Goal: Task Accomplishment & Management: Complete application form

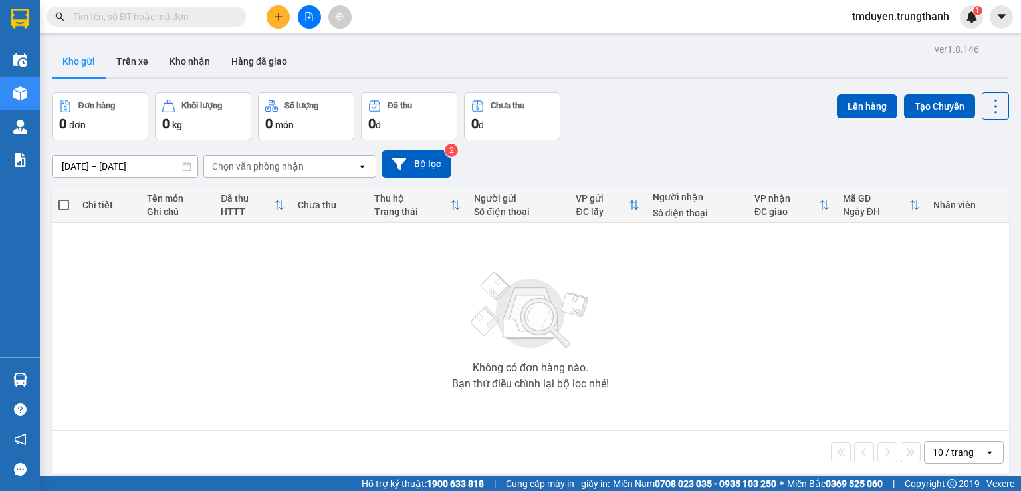
drag, startPoint x: 115, startPoint y: 72, endPoint x: 109, endPoint y: 78, distance: 8.5
click at [116, 72] on button "Trên xe" at bounding box center [132, 61] width 53 height 32
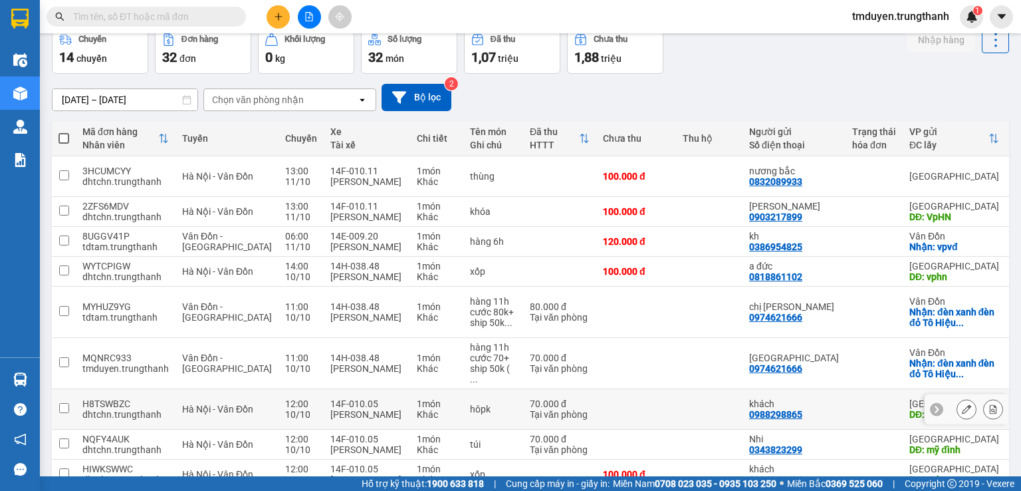
scroll to position [22, 0]
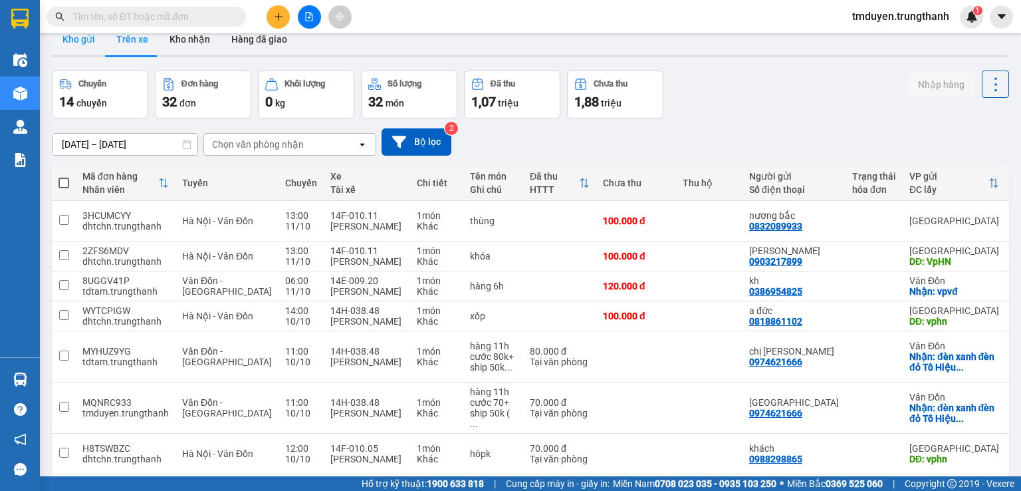
click at [79, 46] on button "Kho gửi" at bounding box center [79, 39] width 54 height 32
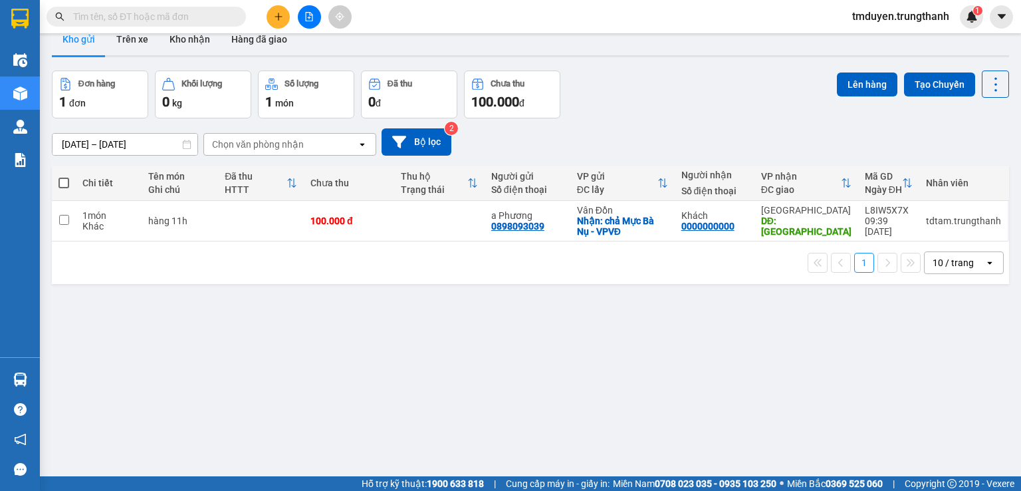
click at [285, 11] on button at bounding box center [278, 16] width 23 height 23
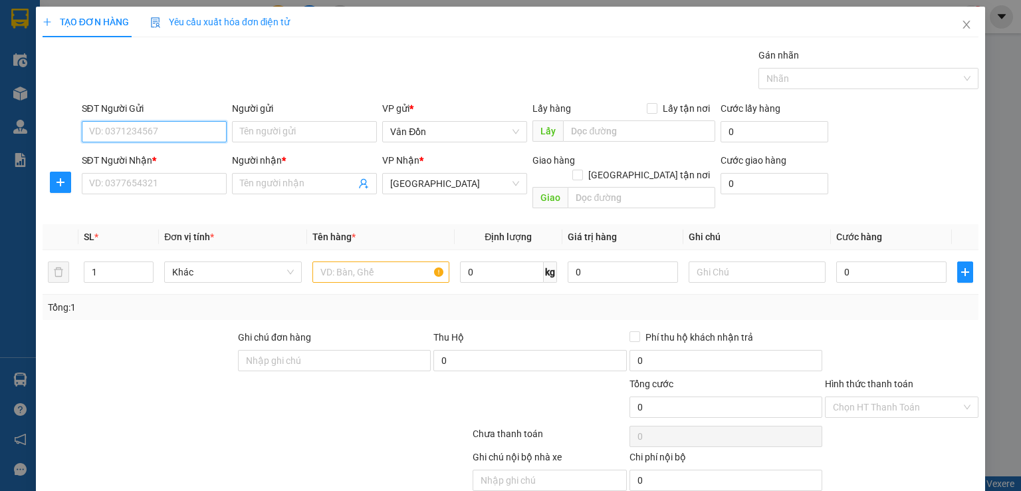
paste input "0397211219"
click at [291, 123] on input "Người gửi" at bounding box center [304, 131] width 145 height 21
click at [90, 129] on input "03972112" at bounding box center [154, 131] width 145 height 21
click at [138, 133] on input "03972112" at bounding box center [154, 131] width 145 height 21
click at [90, 136] on input "039721129" at bounding box center [154, 131] width 145 height 21
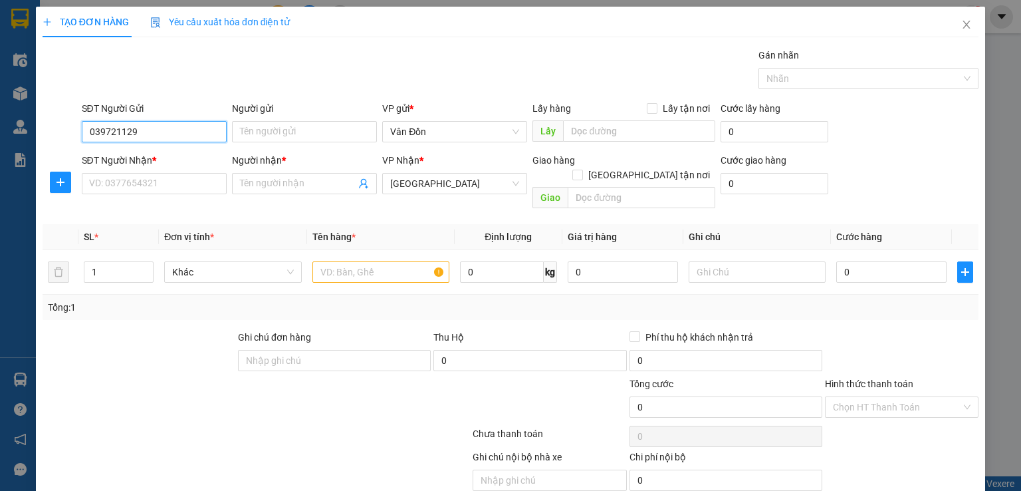
click at [90, 136] on input "039721129" at bounding box center [154, 131] width 145 height 21
type input "039721129"
click at [290, 131] on input "Người gửi" at bounding box center [304, 131] width 145 height 21
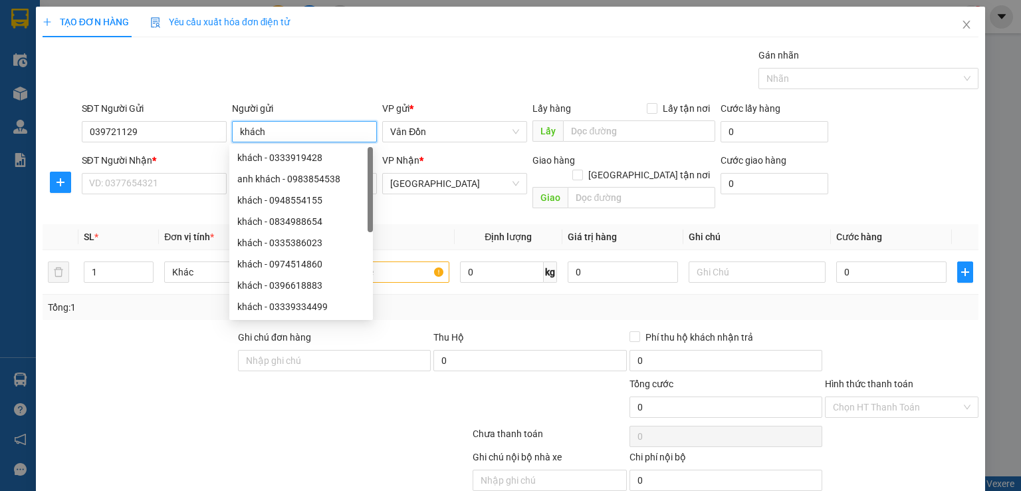
type input "khách"
drag, startPoint x: 638, startPoint y: 104, endPoint x: 653, endPoint y: 110, distance: 15.8
click at [639, 104] on div "Lấy hàng Lấy tận nơi" at bounding box center [624, 108] width 183 height 15
click at [658, 113] on span "Lấy tận nơi" at bounding box center [687, 108] width 58 height 15
click at [654, 112] on input "Lấy tận nơi" at bounding box center [651, 107] width 9 height 9
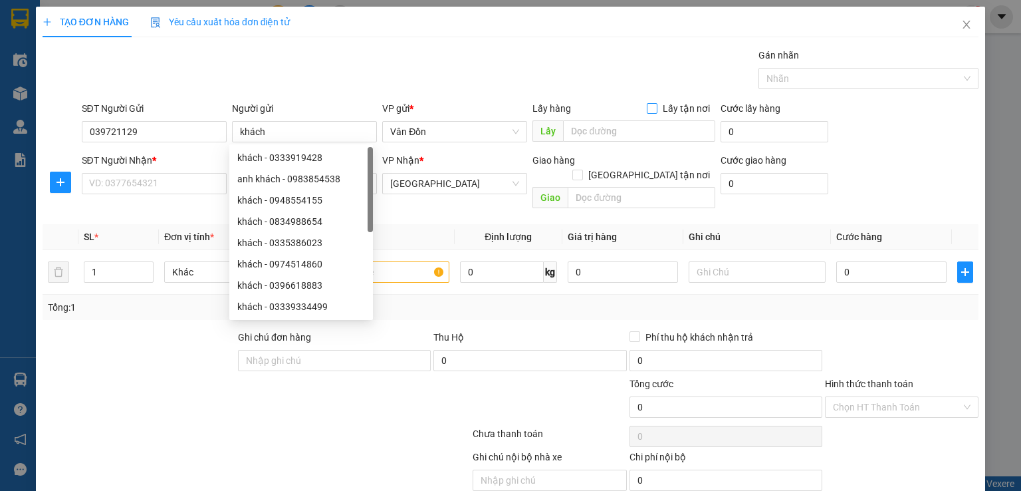
checkbox input "true"
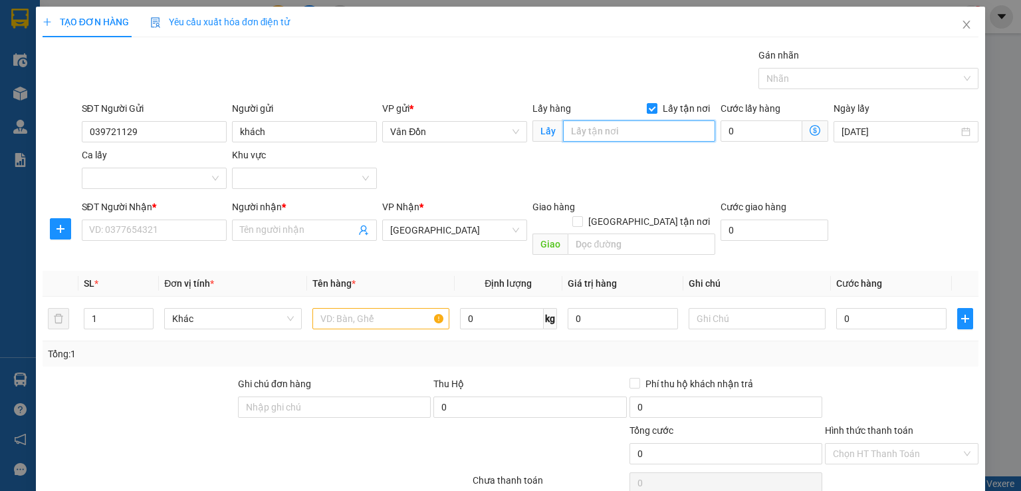
click at [646, 134] on input "text" at bounding box center [639, 130] width 152 height 21
type input "bến xe cẩm phả - vpvđ"
click at [624, 235] on input "text" at bounding box center [642, 243] width 148 height 21
type input "vphn"
click at [417, 308] on input "text" at bounding box center [381, 318] width 137 height 21
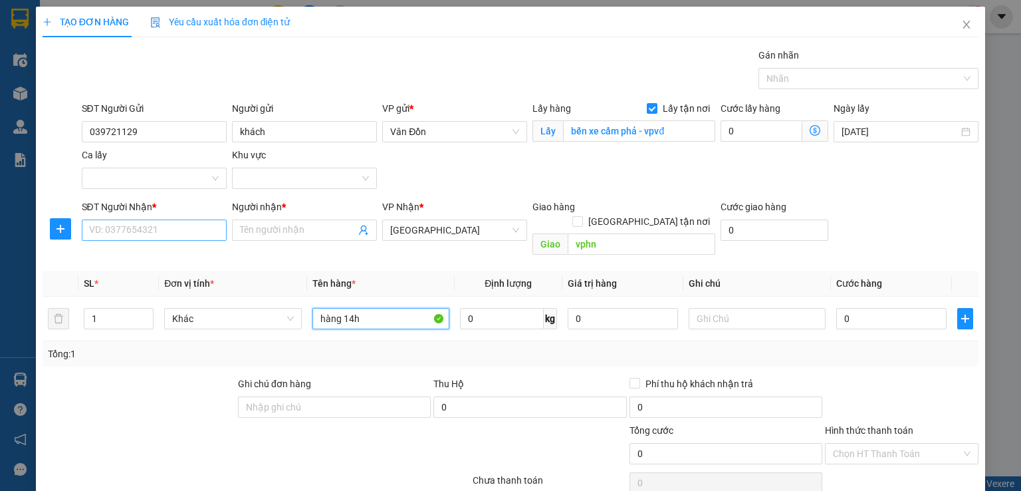
type input "hàng 14h"
click at [124, 230] on input "SĐT Người Nhận *" at bounding box center [154, 229] width 145 height 21
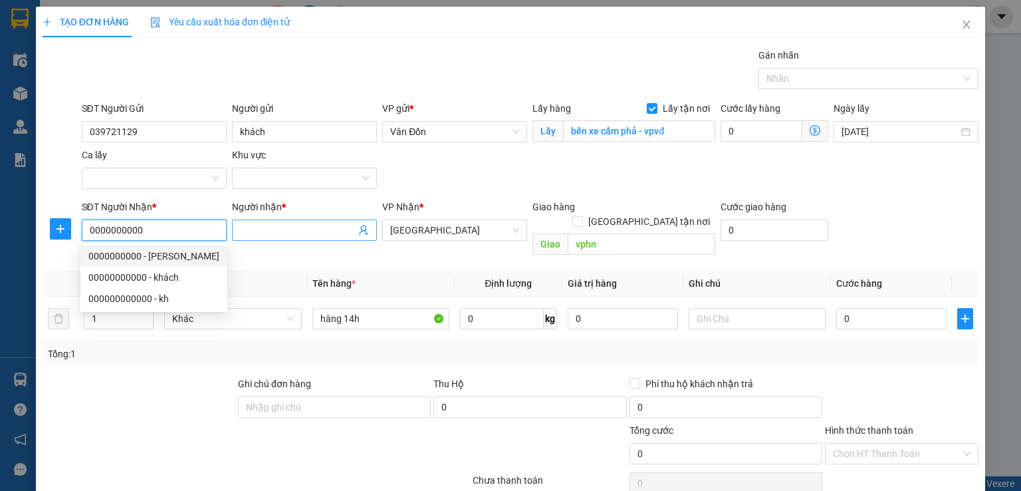
type input "0000000000"
click at [279, 234] on input "Người nhận *" at bounding box center [298, 230] width 116 height 15
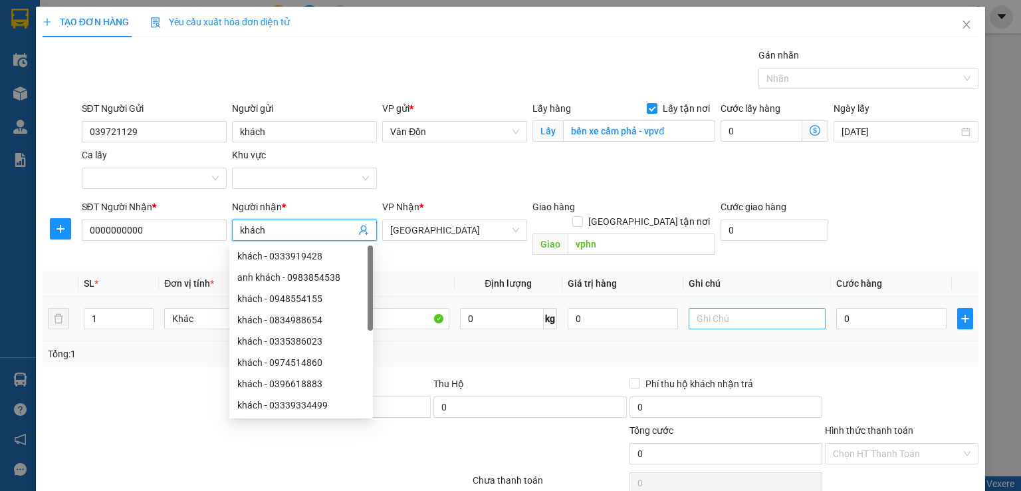
scroll to position [88, 0]
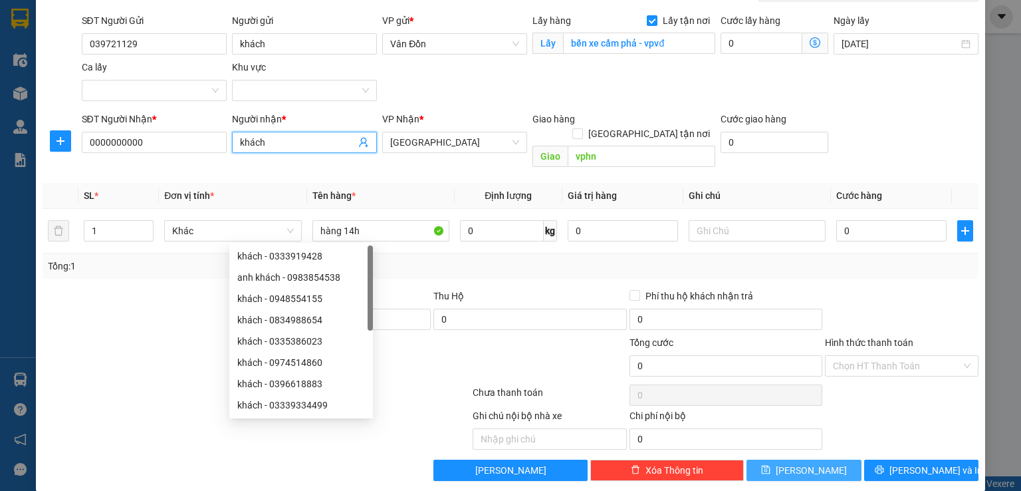
type input "khách"
click at [815, 459] on button "[PERSON_NAME]" at bounding box center [804, 469] width 115 height 21
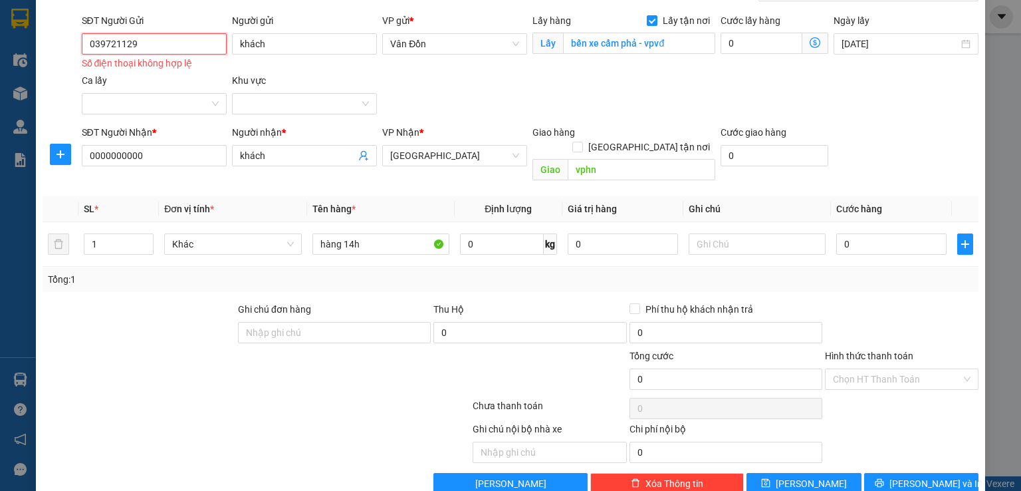
click at [88, 43] on input "039721129" at bounding box center [154, 43] width 145 height 21
click at [118, 46] on input "039721129" at bounding box center [154, 43] width 145 height 21
click at [124, 43] on input "039721129" at bounding box center [154, 43] width 145 height 21
click at [130, 44] on input "039721129" at bounding box center [154, 43] width 145 height 21
type input "0397211219"
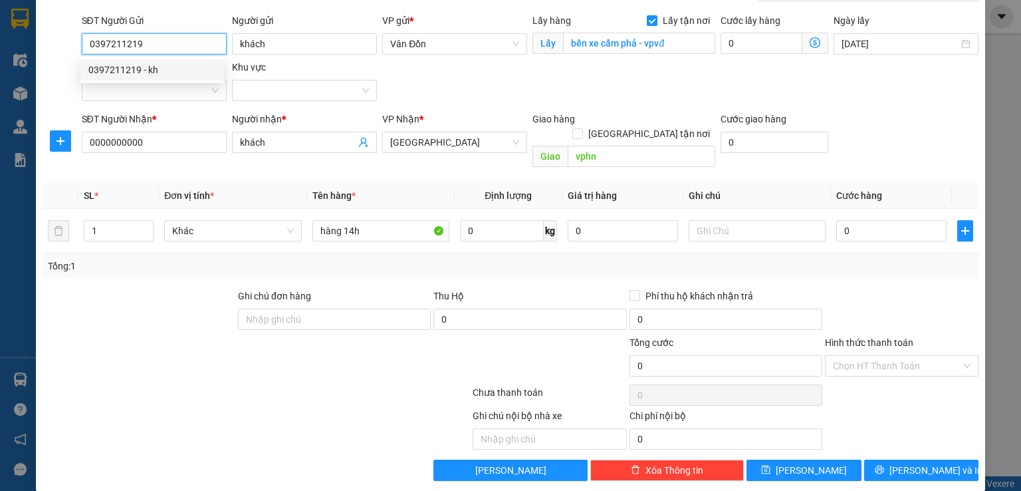
click at [158, 64] on div "0397211219 - kh" at bounding box center [152, 70] width 128 height 15
type input "kh"
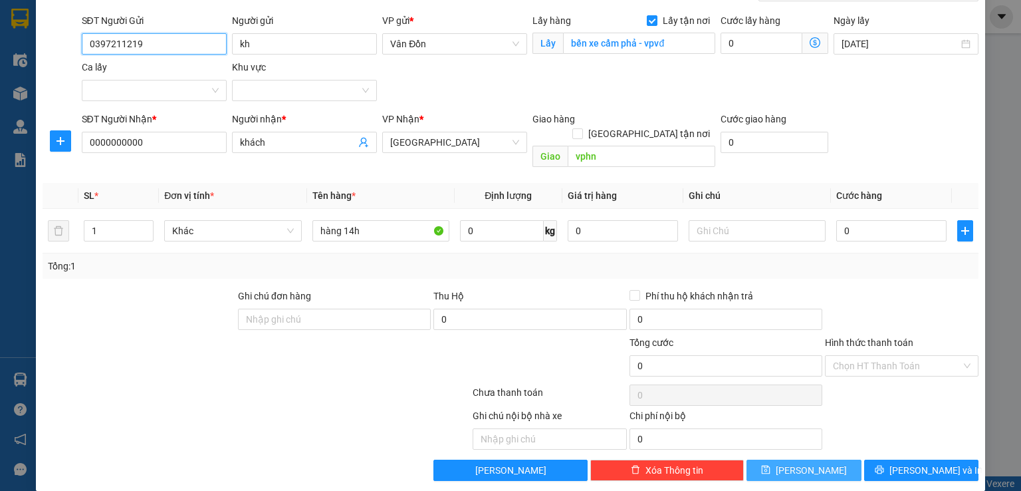
type input "0397211219"
click at [814, 459] on button "[PERSON_NAME]" at bounding box center [804, 469] width 115 height 21
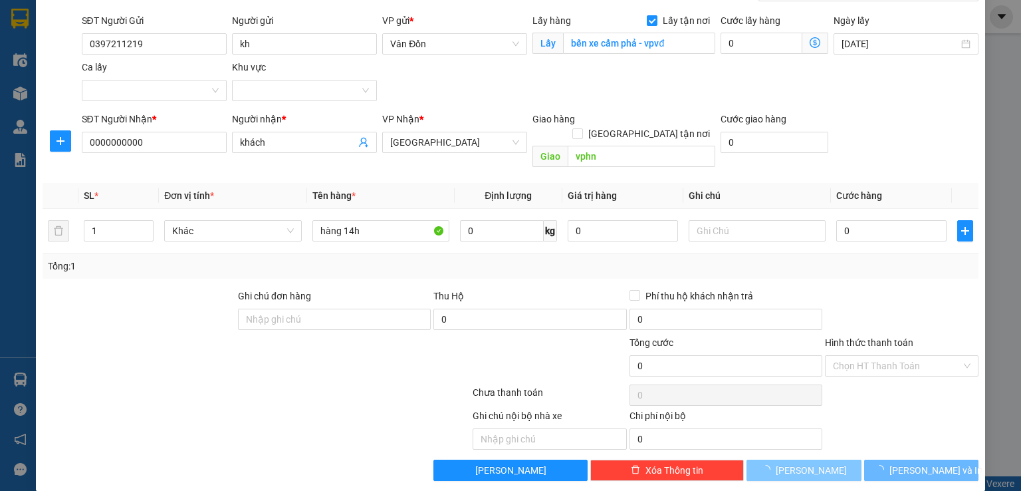
checkbox input "false"
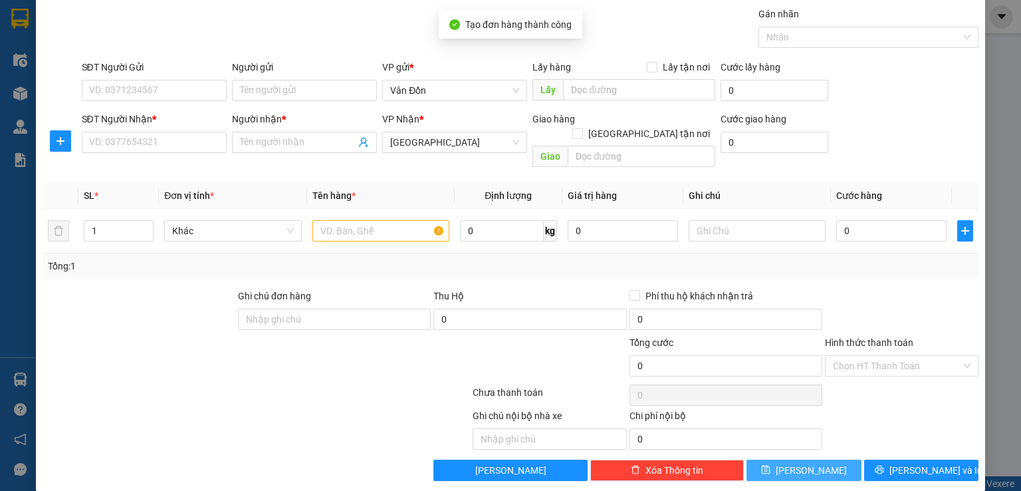
scroll to position [0, 0]
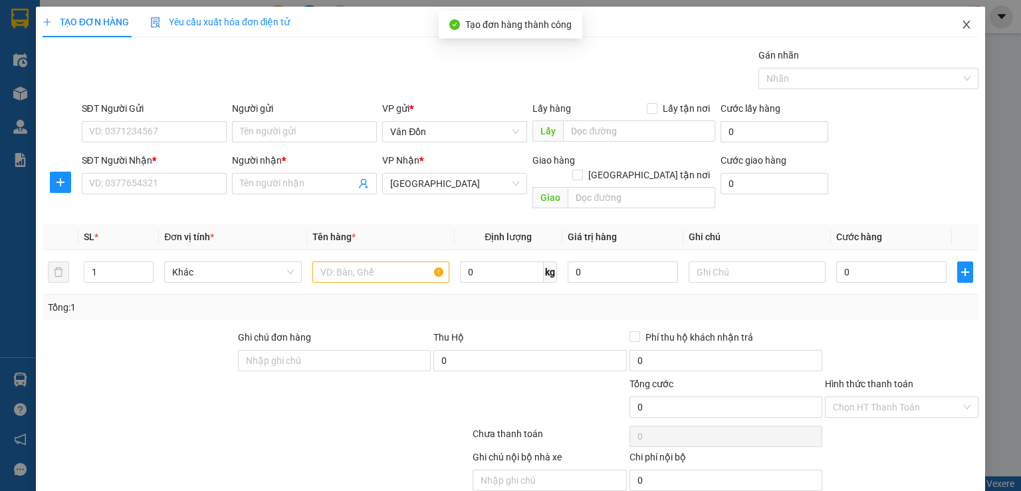
click at [961, 30] on icon "close" at bounding box center [966, 24] width 11 height 11
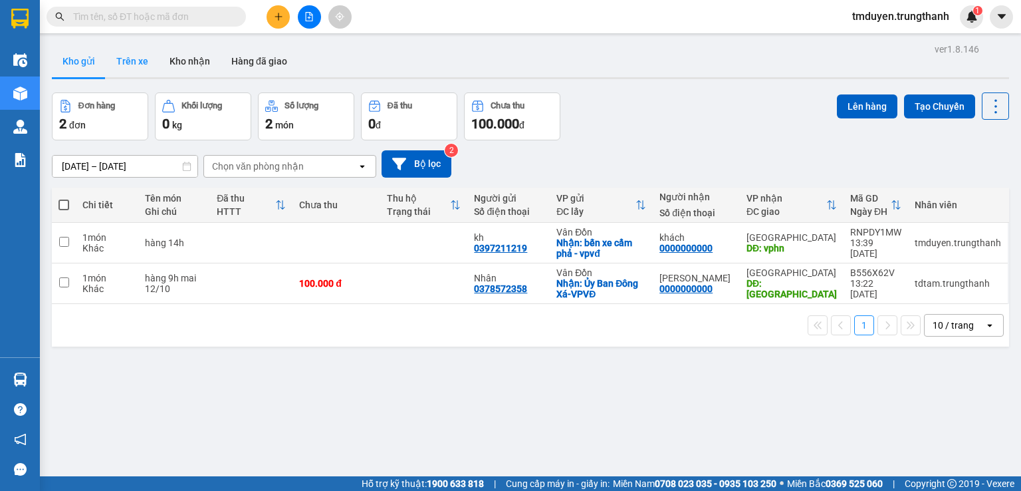
click at [139, 70] on button "Trên xe" at bounding box center [132, 61] width 53 height 32
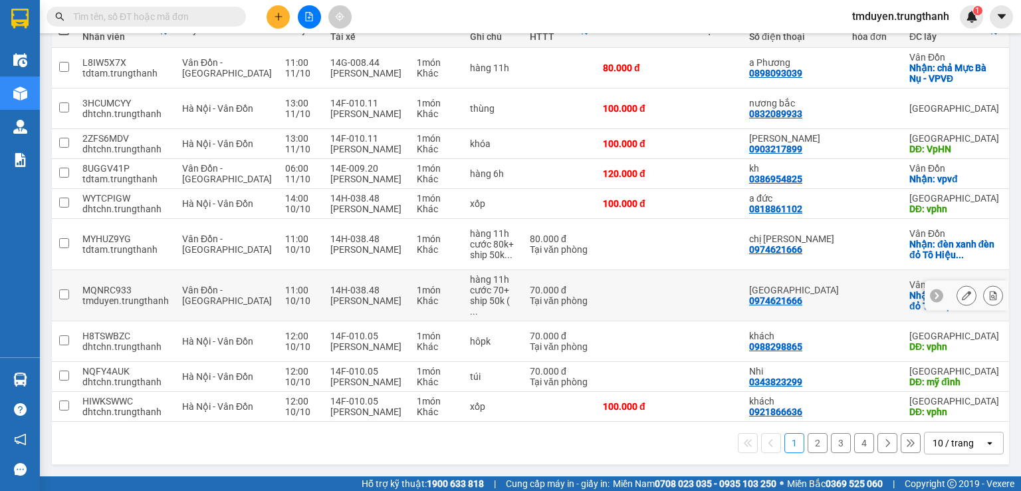
scroll to position [178, 0]
click at [811, 449] on button "2" at bounding box center [818, 443] width 20 height 20
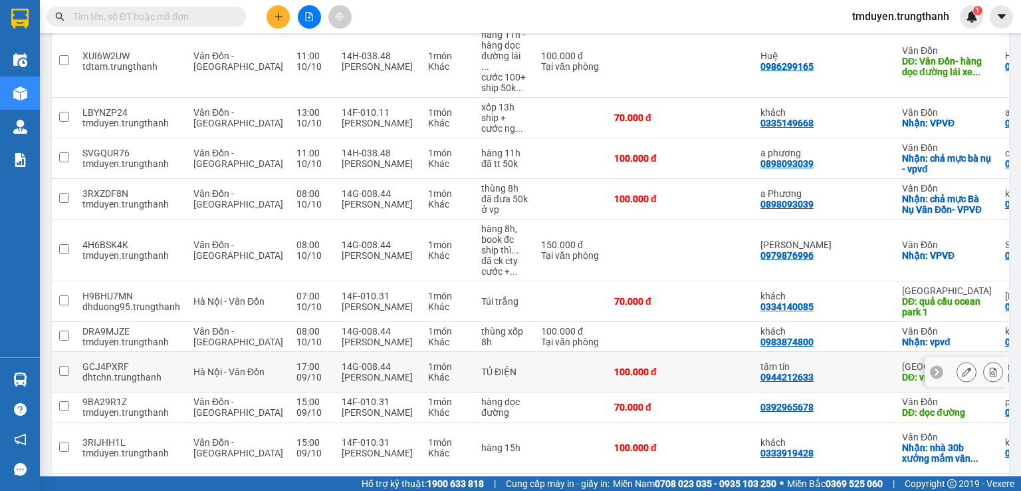
scroll to position [242, 0]
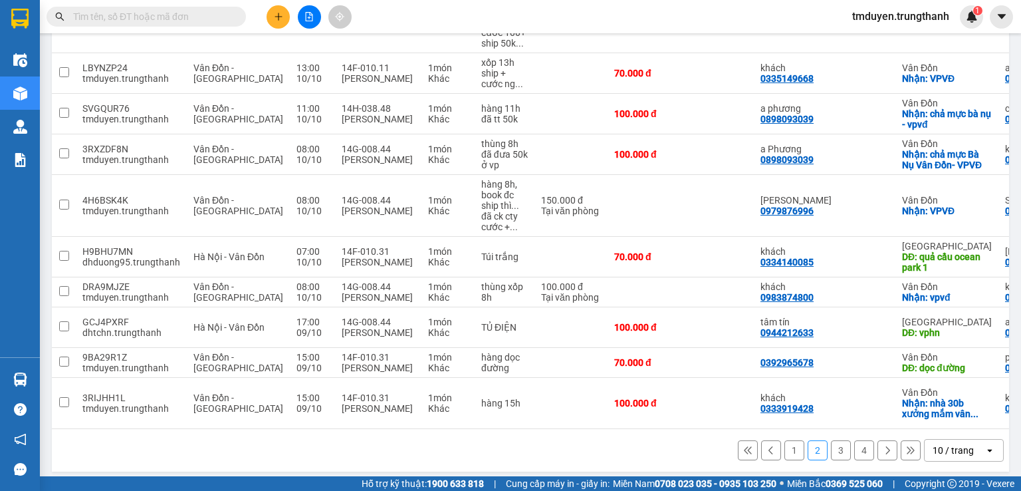
click at [840, 441] on button "3" at bounding box center [841, 450] width 20 height 20
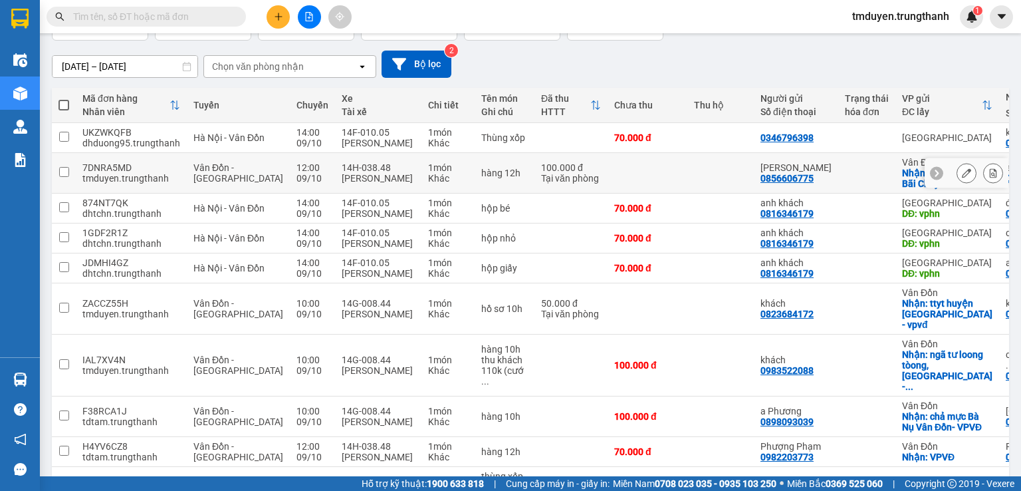
scroll to position [189, 0]
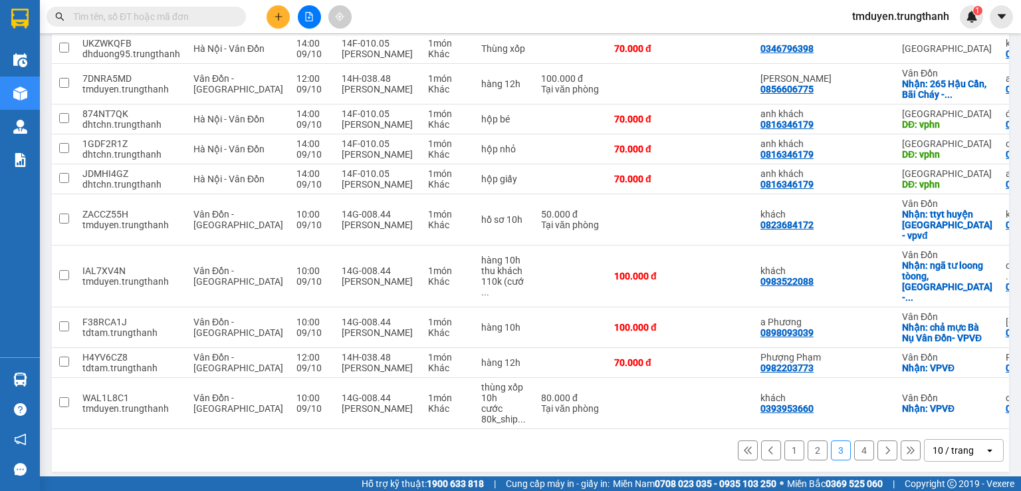
drag, startPoint x: 856, startPoint y: 442, endPoint x: 380, endPoint y: 291, distance: 499.4
click at [694, 475] on section "Kết quả tìm kiếm ( 0 ) Bộ lọc No Data tmduyen.trungthanh 1 Điều hành xe Kho hàn…" at bounding box center [510, 245] width 1021 height 491
click at [811, 443] on button "2" at bounding box center [818, 450] width 20 height 20
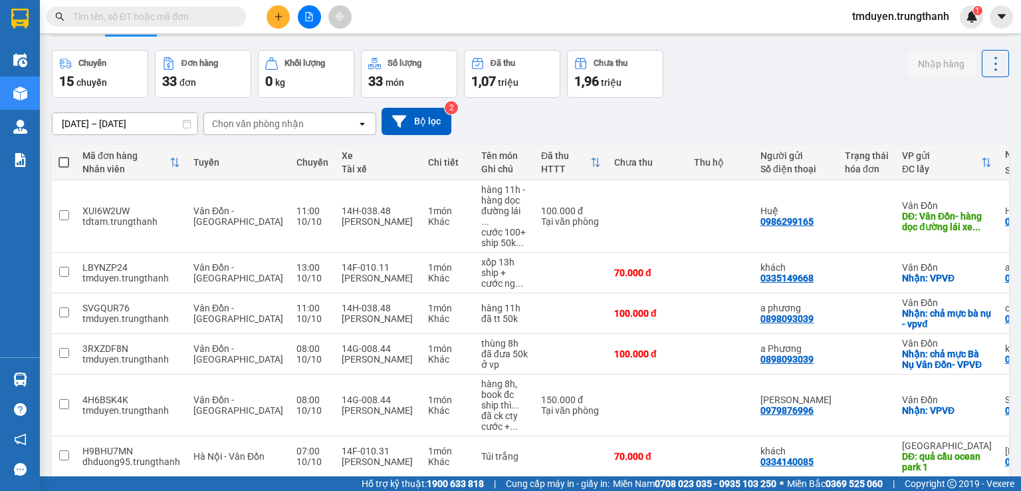
scroll to position [0, 0]
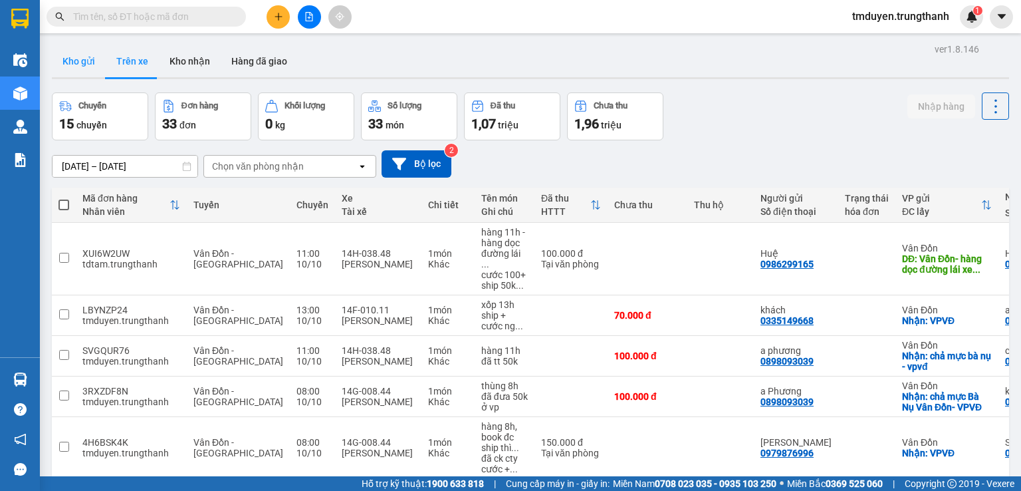
click at [84, 71] on button "Kho gửi" at bounding box center [79, 61] width 54 height 32
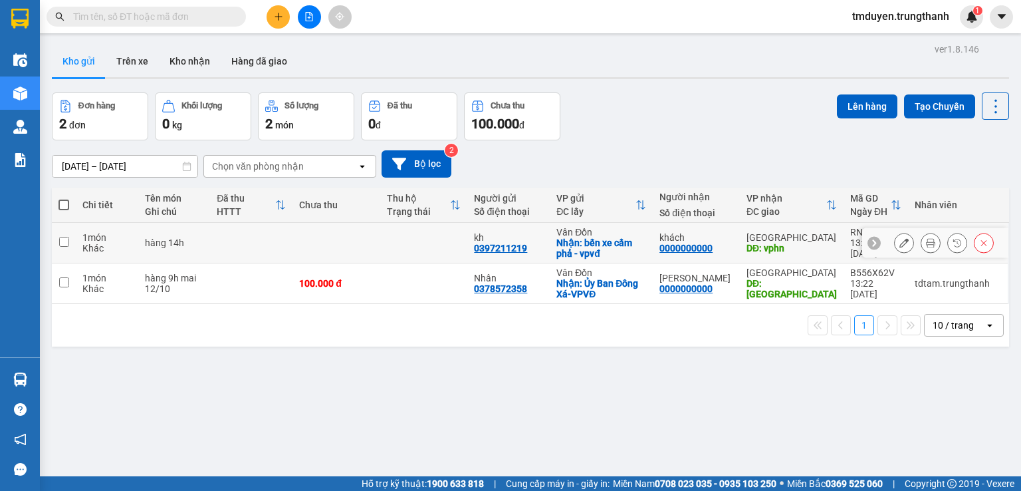
click at [895, 234] on button at bounding box center [904, 242] width 19 height 23
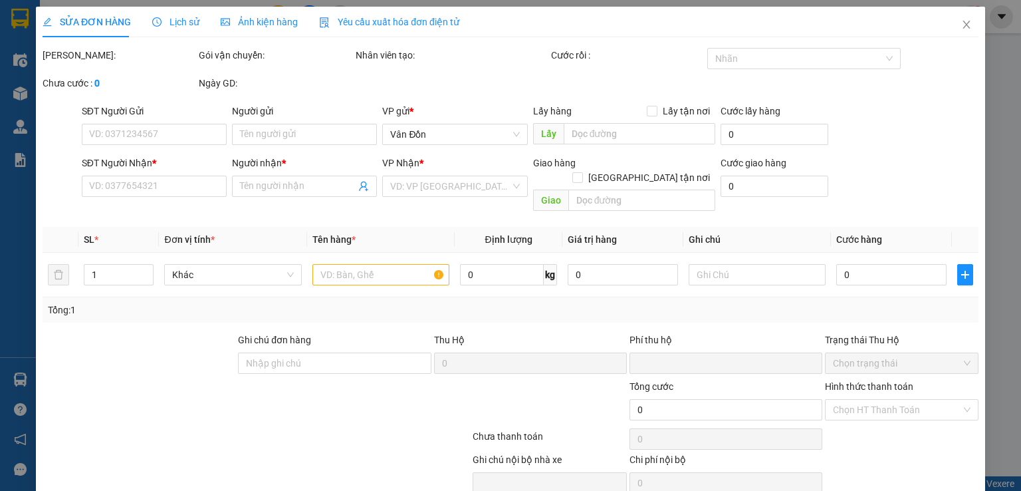
type input "0397211219"
type input "kh"
checkbox input "true"
type input "bến xe cẩm phả - vpvđ"
type input "0000000000"
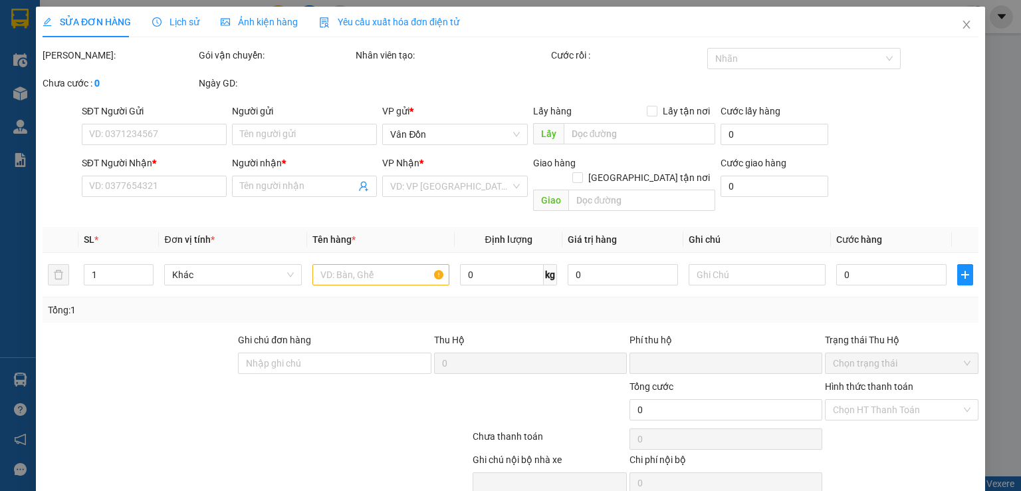
type input "khách"
type input "vphn"
type input "0"
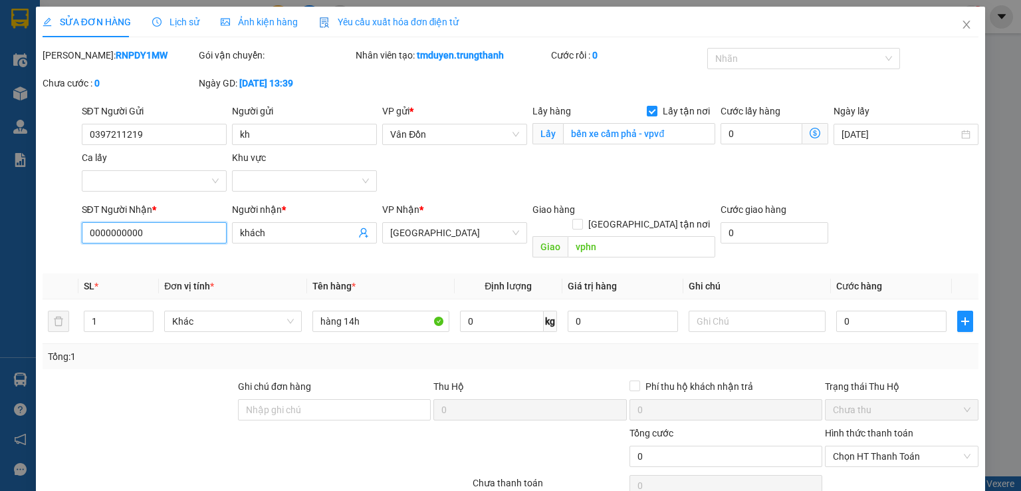
drag, startPoint x: 144, startPoint y: 233, endPoint x: 55, endPoint y: 233, distance: 89.1
click at [55, 233] on div "SĐT Người Nhận * 0000000000 0000000000 Người nhận * khách VP Nhận * [GEOGRAPHIC…" at bounding box center [510, 232] width 939 height 61
paste input "987868511"
type input "0987868511"
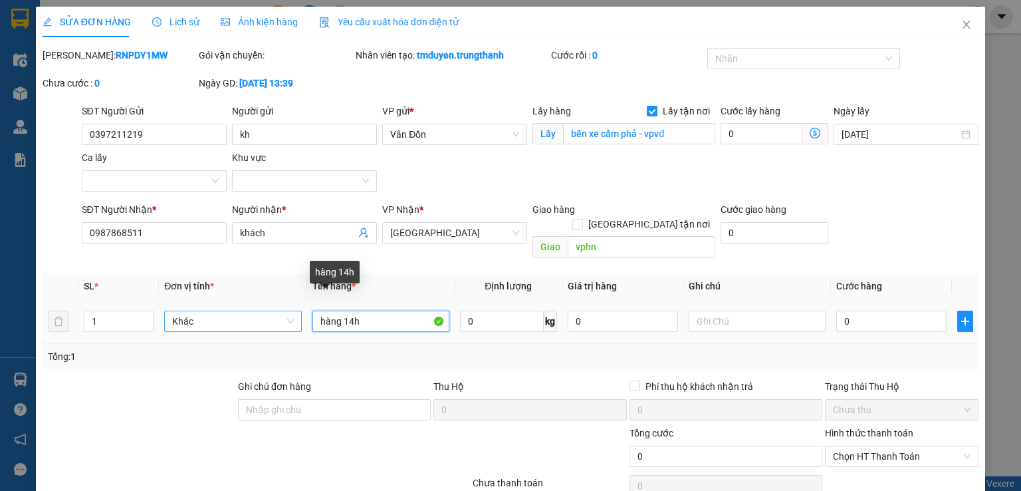
drag, startPoint x: 338, startPoint y: 306, endPoint x: 272, endPoint y: 299, distance: 66.9
click at [272, 299] on tr "1 Khác hàng 14h 0 kg 0 0" at bounding box center [511, 321] width 936 height 45
type input "răng 14h"
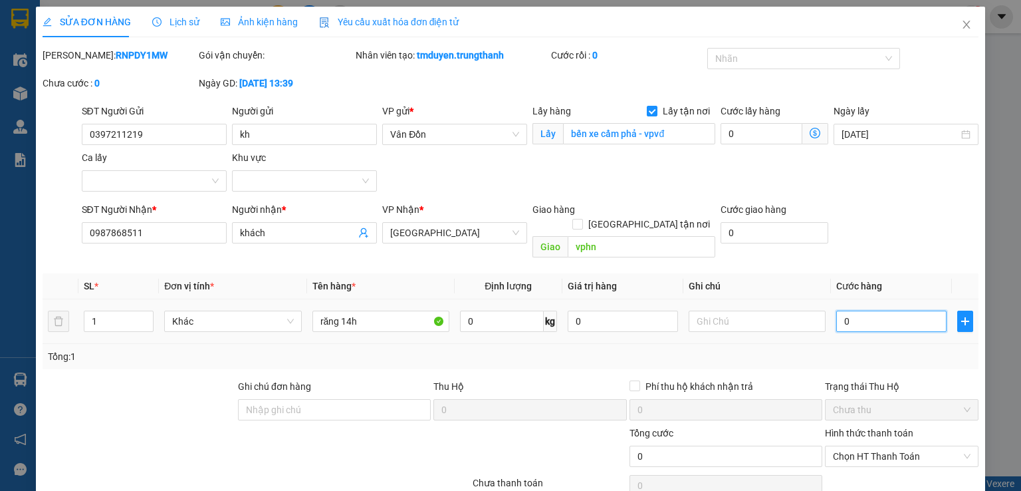
click at [888, 311] on input "0" at bounding box center [891, 321] width 110 height 21
type input "5"
type input "50"
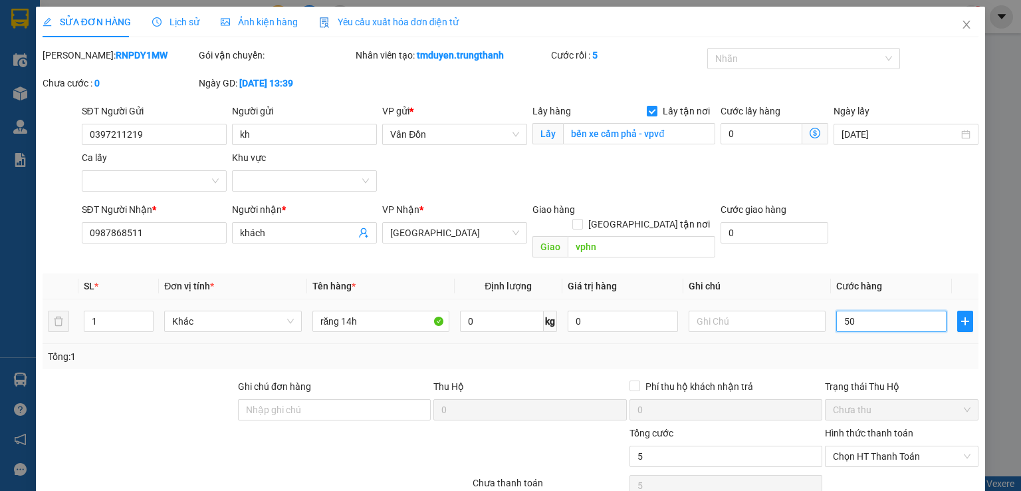
type input "50"
type input "50.000"
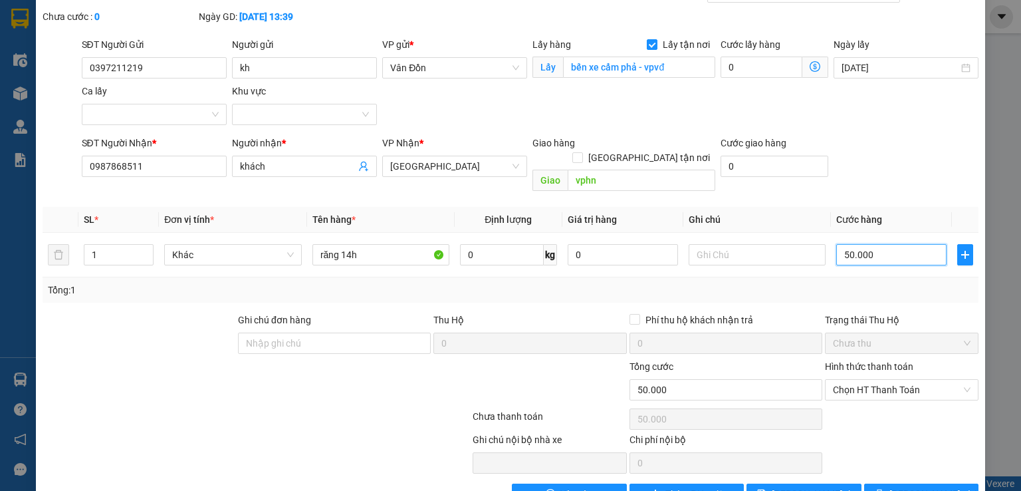
scroll to position [90, 0]
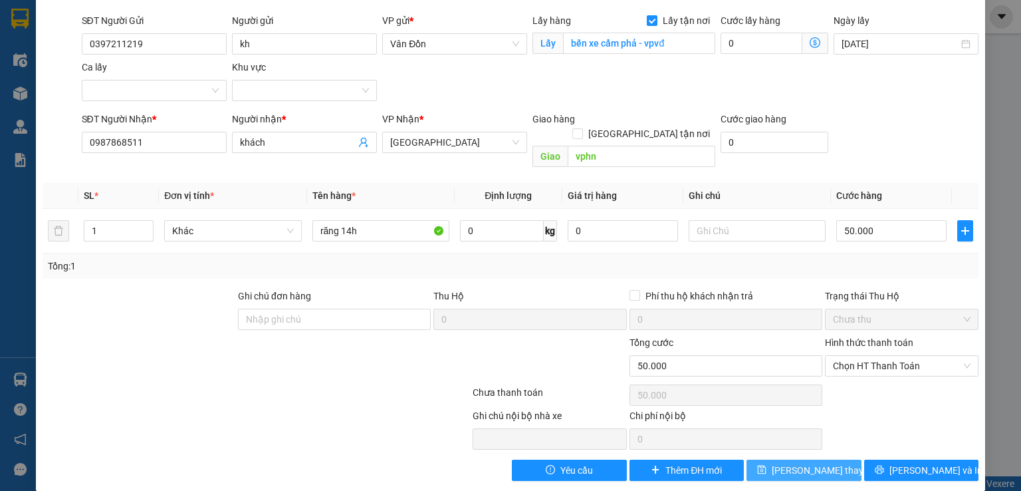
click at [803, 463] on span "[PERSON_NAME] thay đổi" at bounding box center [825, 470] width 106 height 15
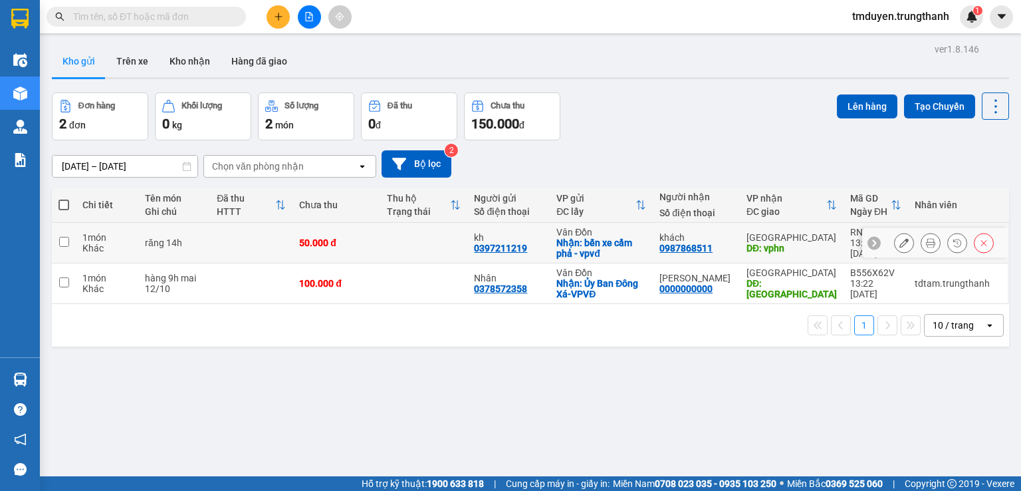
click at [64, 238] on input "checkbox" at bounding box center [64, 242] width 10 height 10
checkbox input "true"
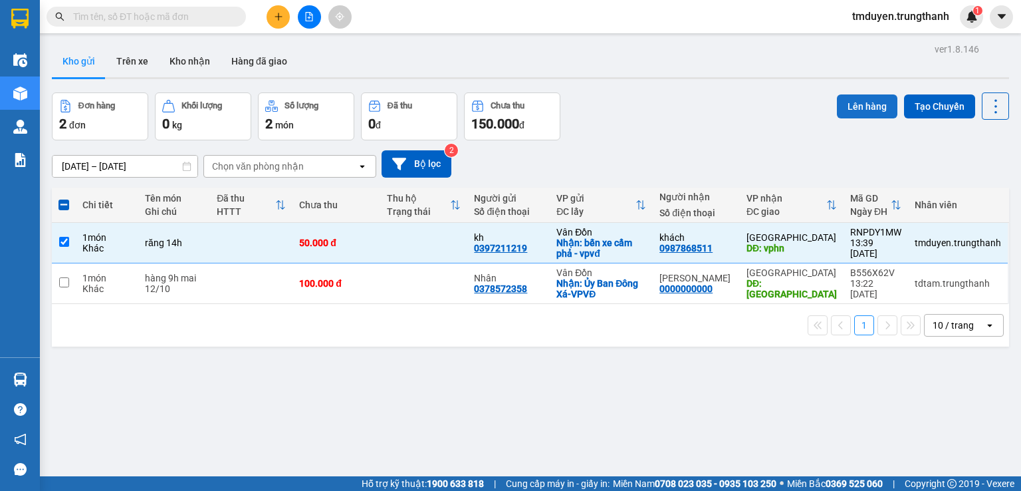
click at [848, 110] on button "Lên hàng" at bounding box center [867, 106] width 61 height 24
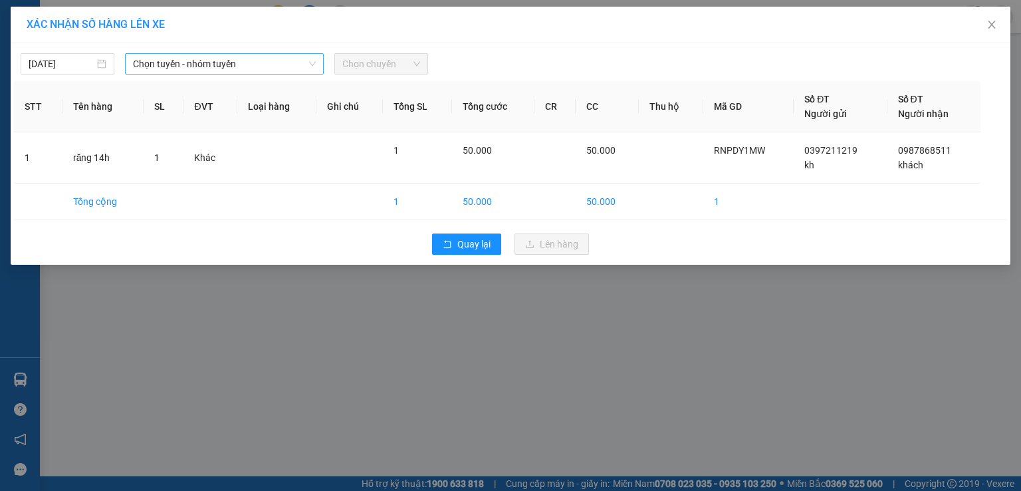
click at [228, 70] on span "Chọn tuyến - nhóm tuyến" at bounding box center [224, 64] width 183 height 20
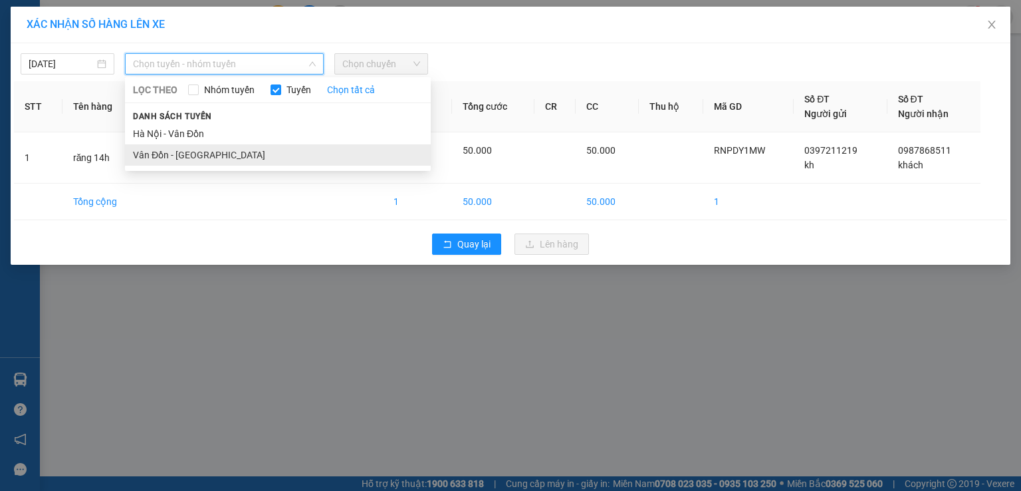
click at [199, 158] on li "Vân Đồn - [GEOGRAPHIC_DATA]" at bounding box center [278, 154] width 306 height 21
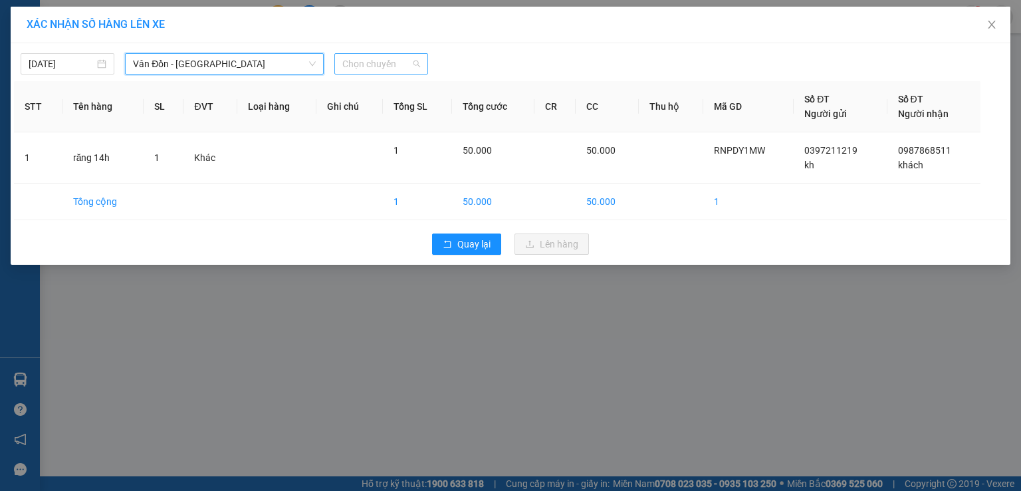
click at [392, 74] on div "Chọn chuyến" at bounding box center [381, 63] width 94 height 21
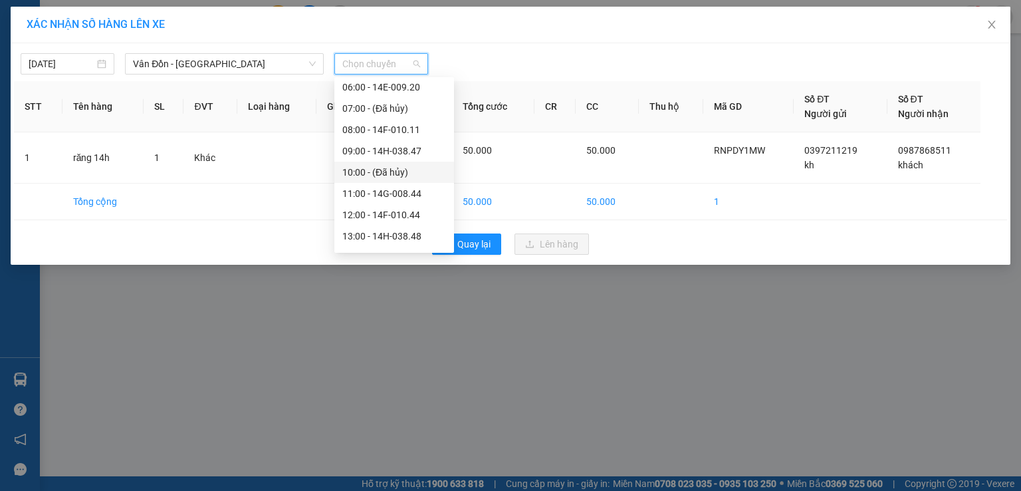
scroll to position [133, 0]
click at [394, 213] on div "14:00 - 14F-010.05" at bounding box center [394, 212] width 104 height 15
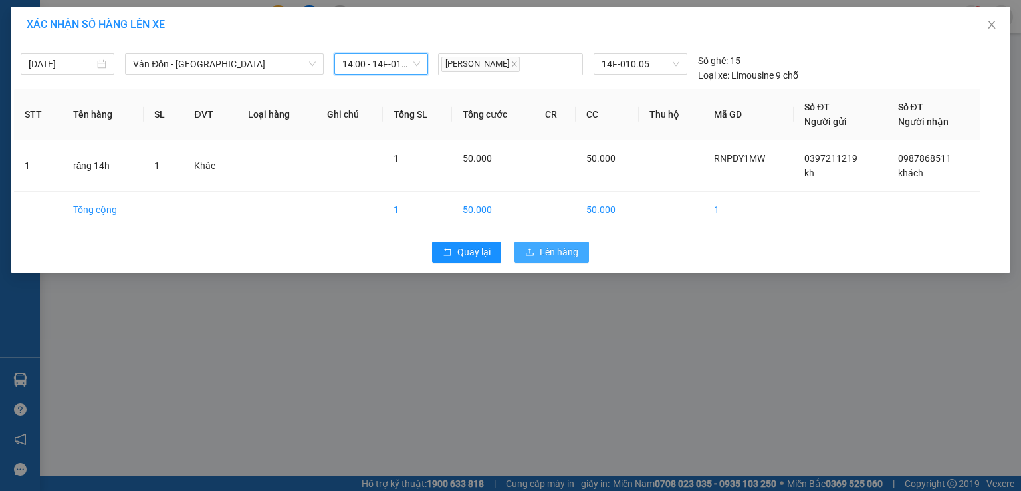
click at [561, 245] on span "Lên hàng" at bounding box center [559, 252] width 39 height 15
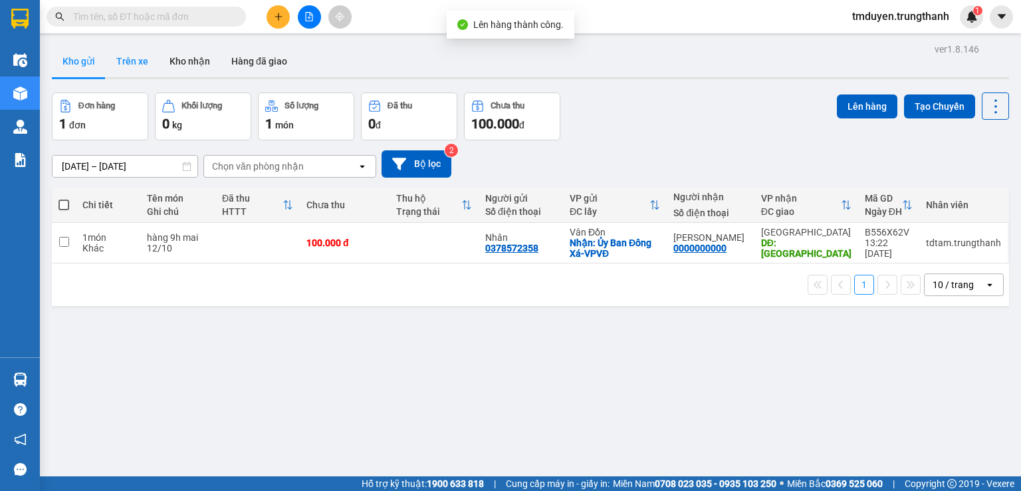
click at [136, 61] on button "Trên xe" at bounding box center [132, 61] width 53 height 32
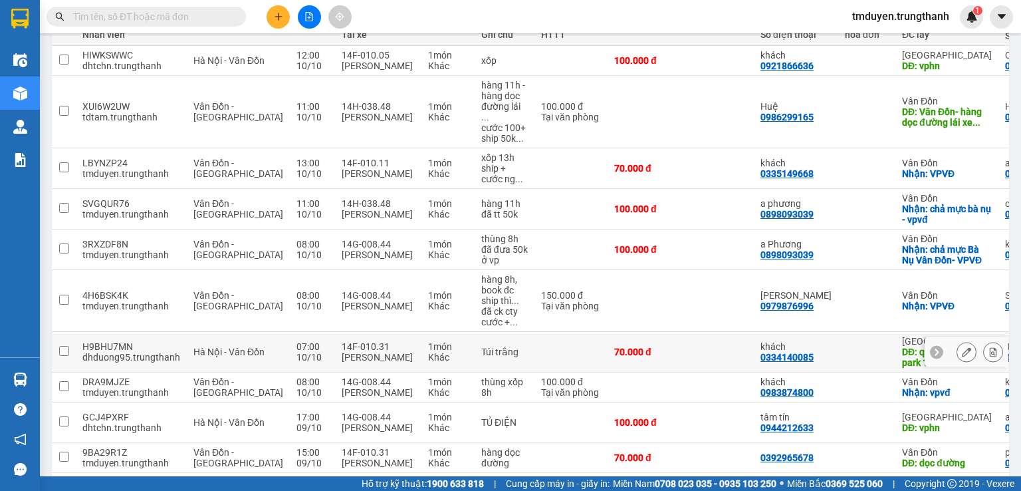
scroll to position [242, 0]
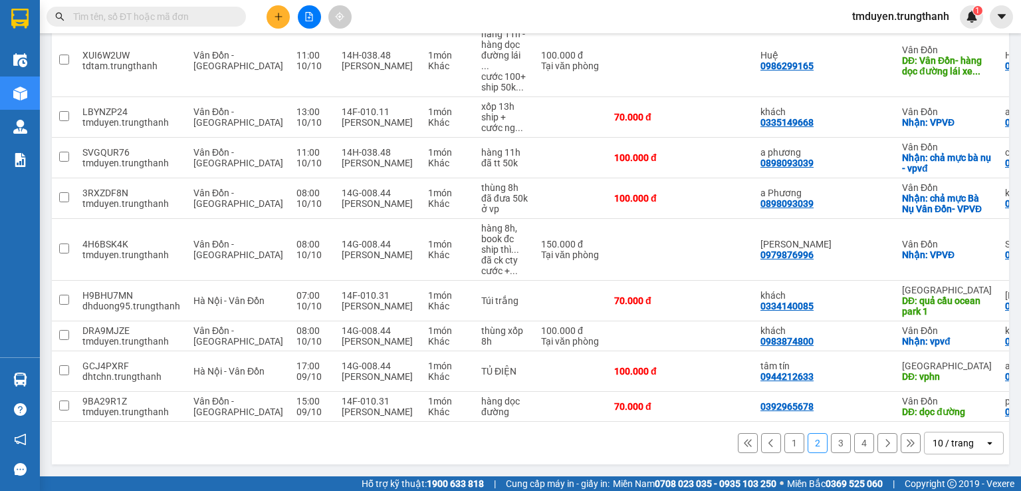
click at [793, 448] on button "1" at bounding box center [795, 443] width 20 height 20
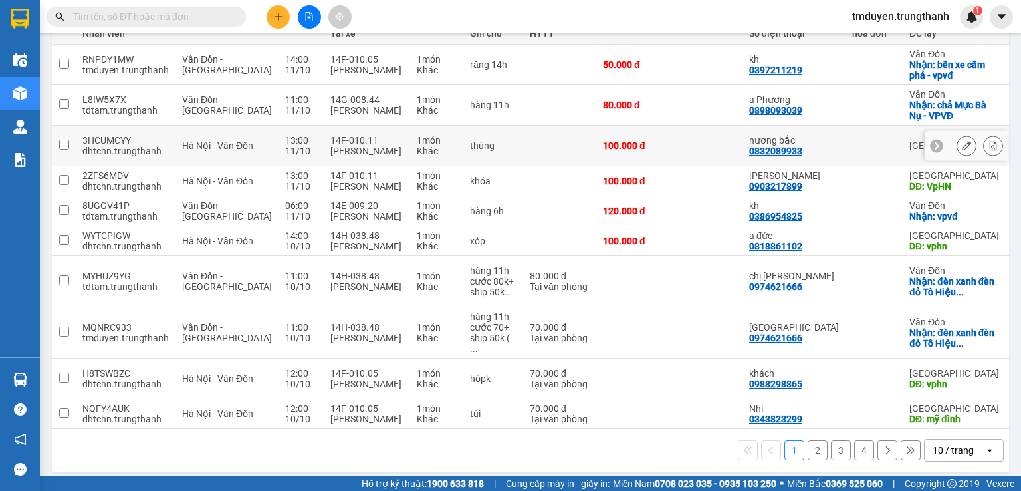
scroll to position [156, 0]
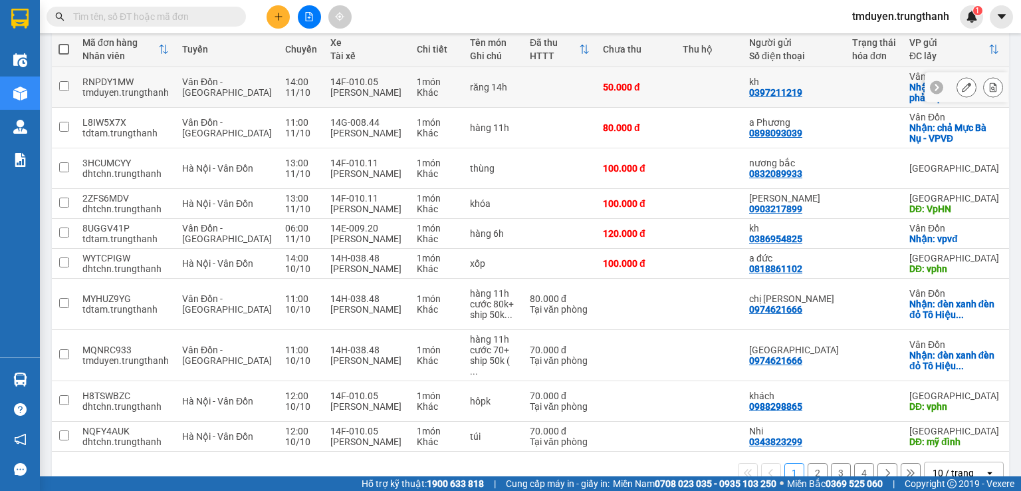
click at [962, 82] on icon at bounding box center [966, 86] width 9 height 9
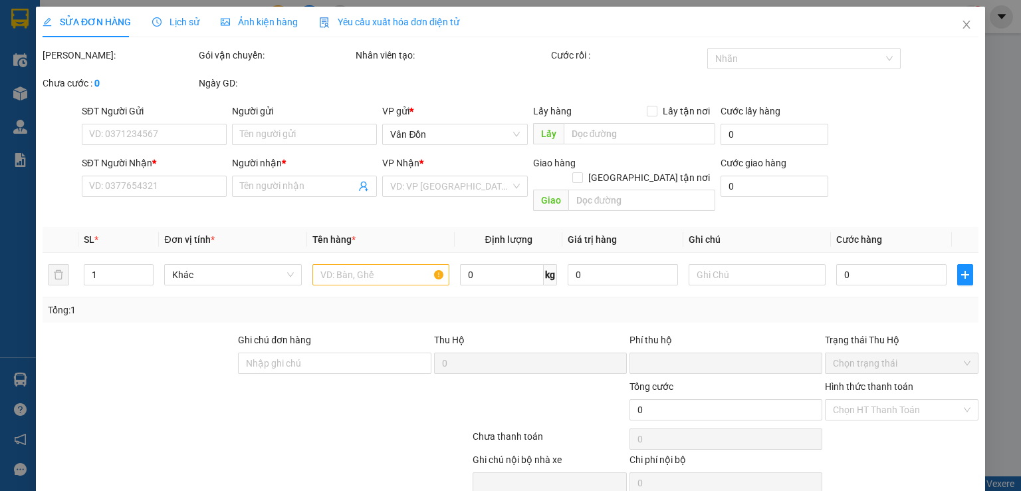
type input "0397211219"
type input "kh"
checkbox input "true"
type input "bến xe cẩm phả - vpvđ"
type input "0987868511"
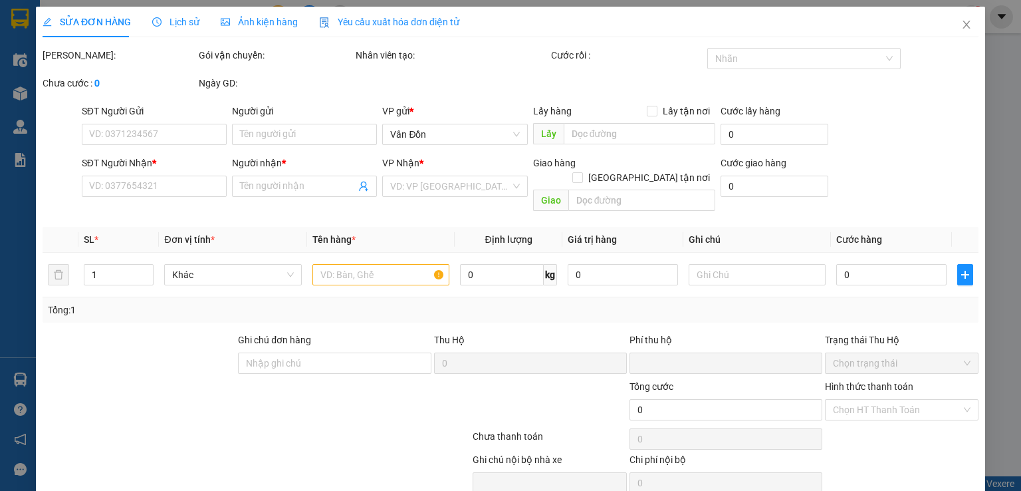
type input "khách"
type input "vphn"
type input "0"
type input "50.000"
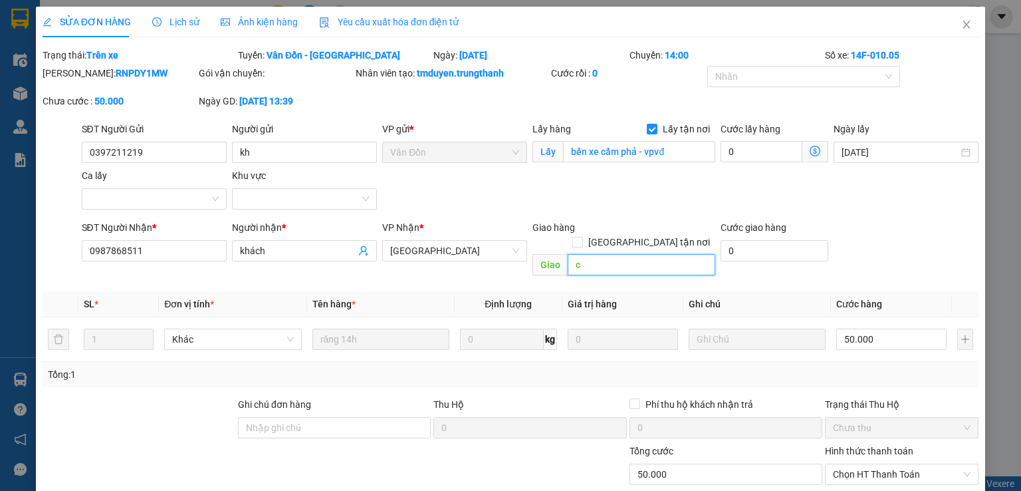
drag, startPoint x: 631, startPoint y: 251, endPoint x: 564, endPoint y: 251, distance: 67.2
click at [568, 254] on input "c" at bounding box center [642, 264] width 148 height 21
paste input "vphn"
drag, startPoint x: 610, startPoint y: 255, endPoint x: 523, endPoint y: 248, distance: 87.4
click at [540, 257] on span "Giao vphn" at bounding box center [624, 264] width 183 height 21
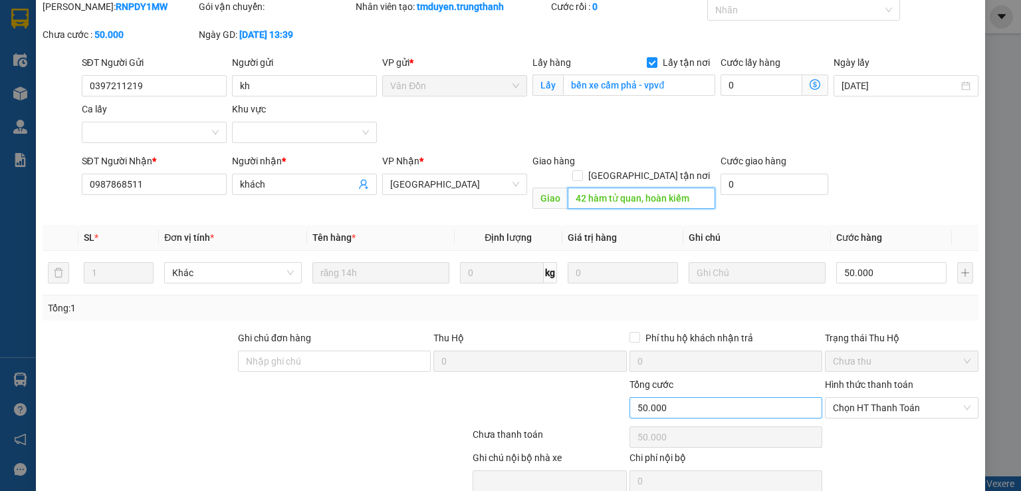
scroll to position [109, 0]
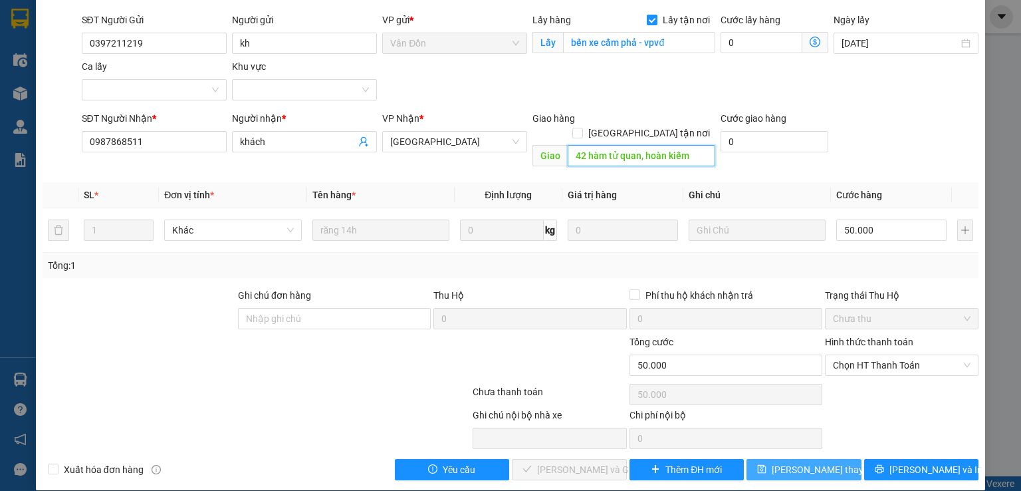
type input "42 hàm tử quan, hoàn kiếm"
click at [769, 459] on button "[PERSON_NAME] thay đổi" at bounding box center [804, 469] width 115 height 21
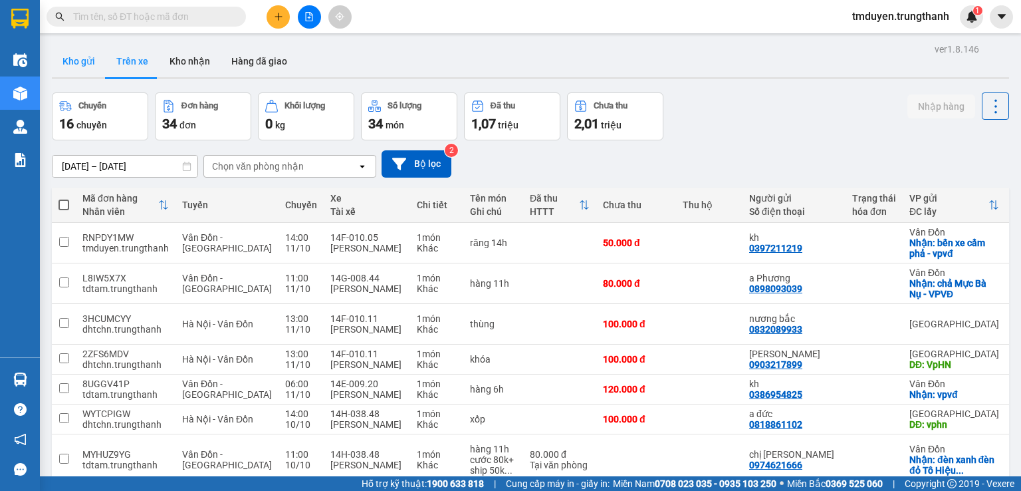
click at [78, 49] on button "Kho gửi" at bounding box center [79, 61] width 54 height 32
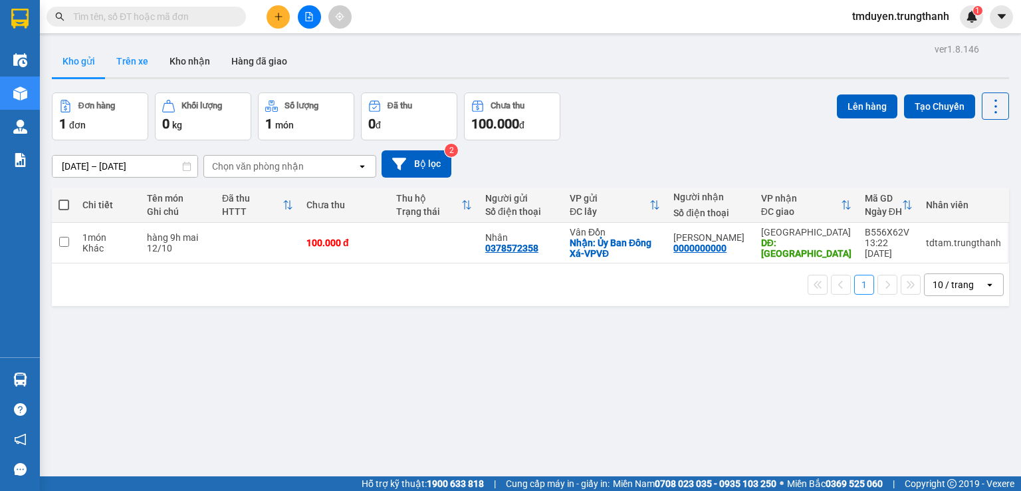
click at [136, 67] on button "Trên xe" at bounding box center [132, 61] width 53 height 32
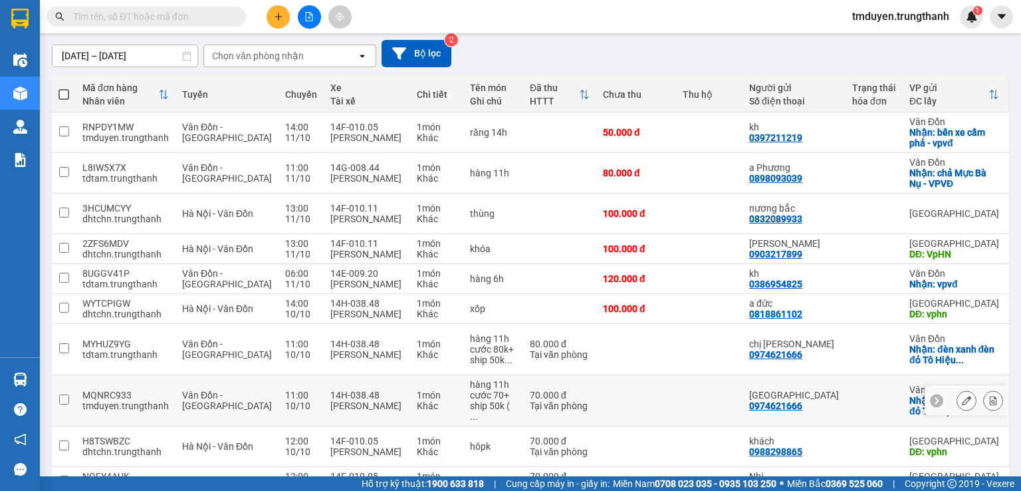
scroll to position [155, 0]
